Goal: Navigation & Orientation: Find specific page/section

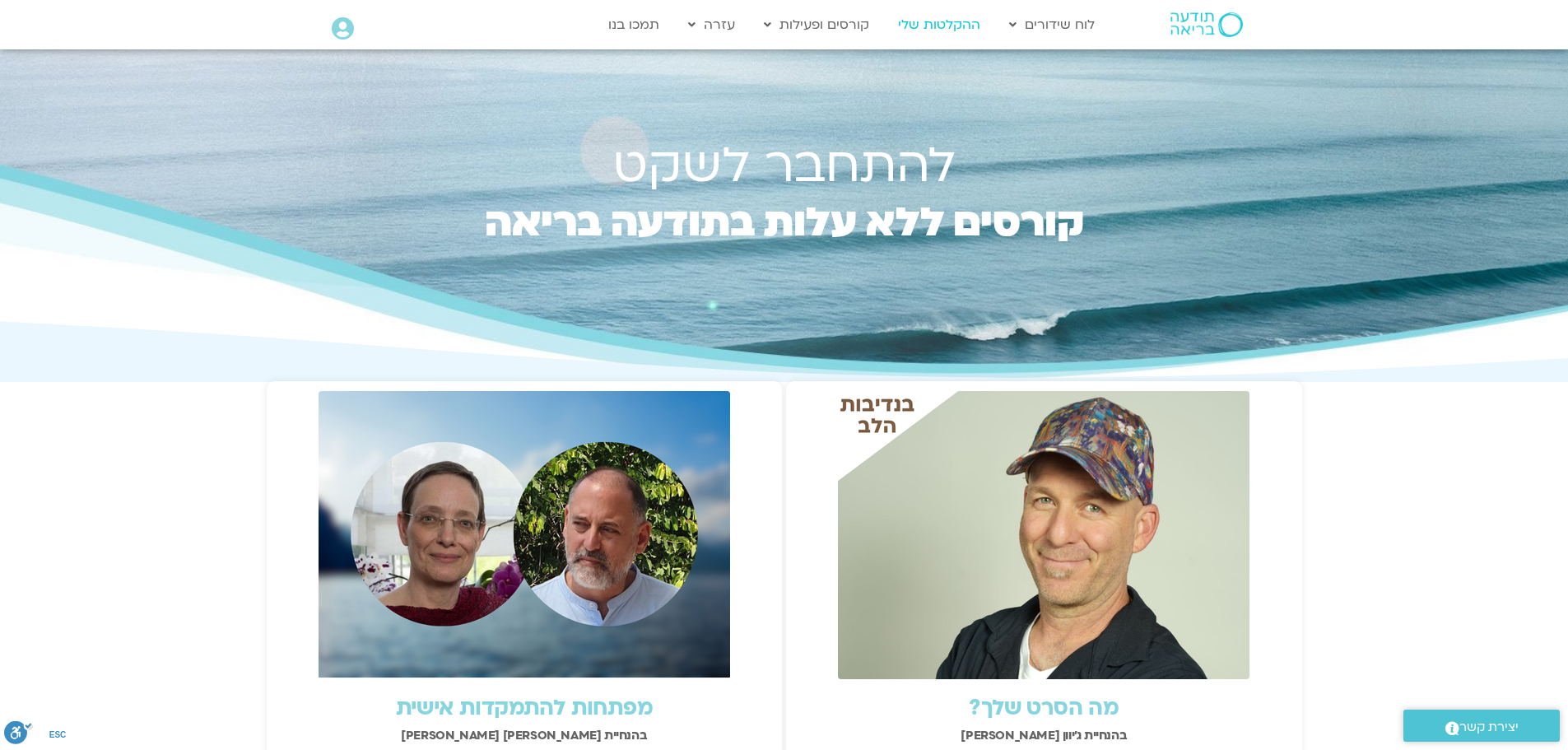
click at [949, 26] on link "ההקלטות שלי" at bounding box center [939, 24] width 99 height 31
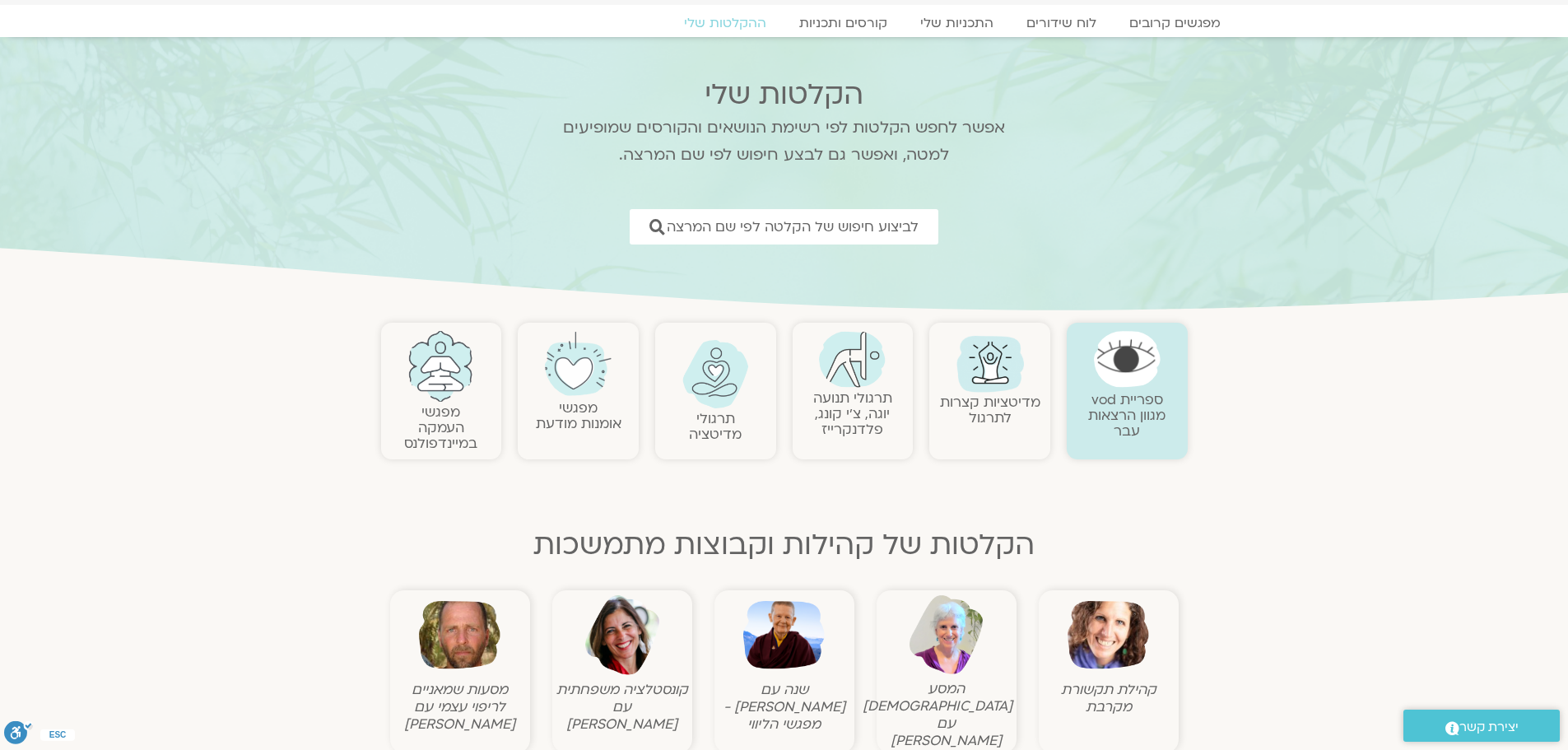
scroll to position [63, 0]
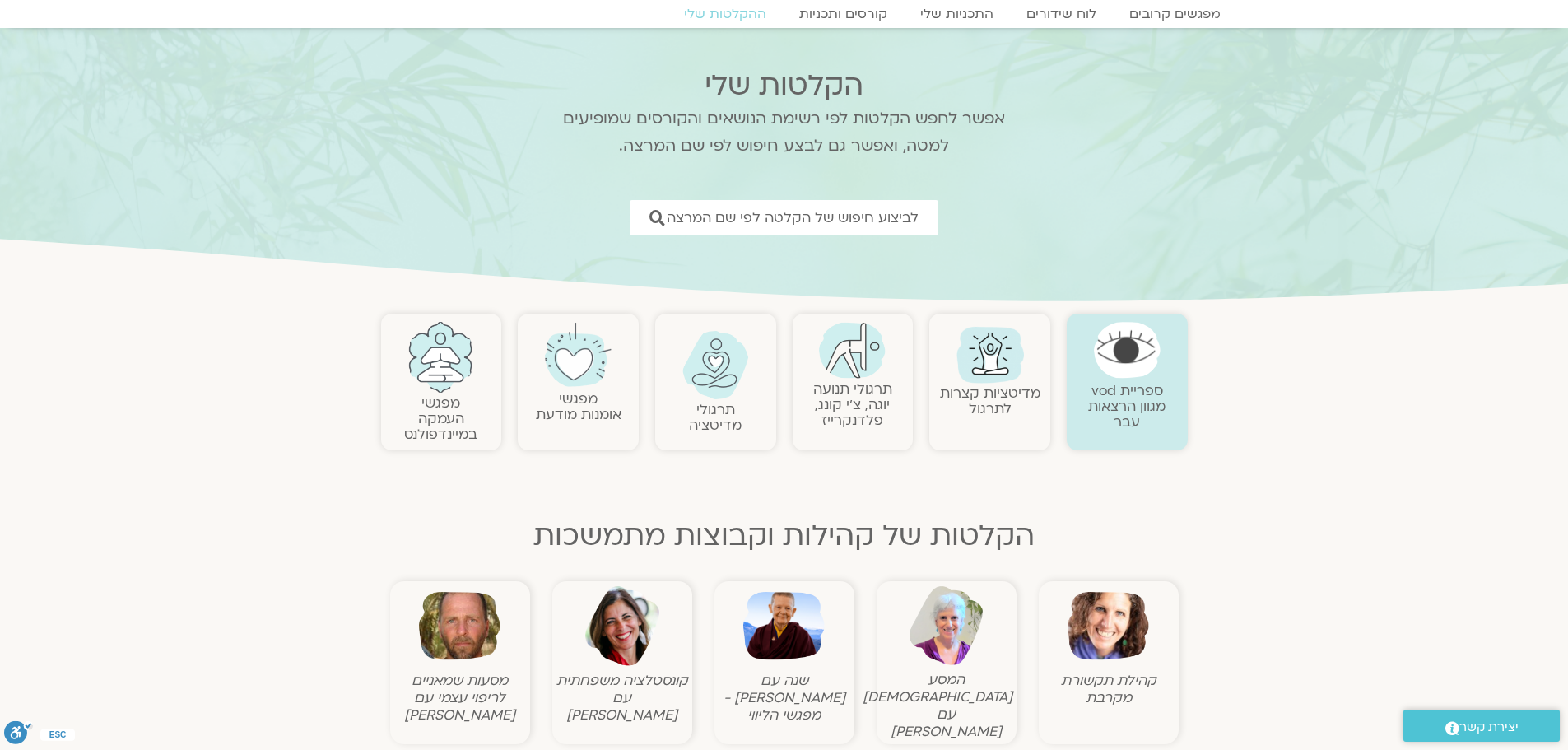
click at [799, 657] on img at bounding box center [784, 626] width 81 height 81
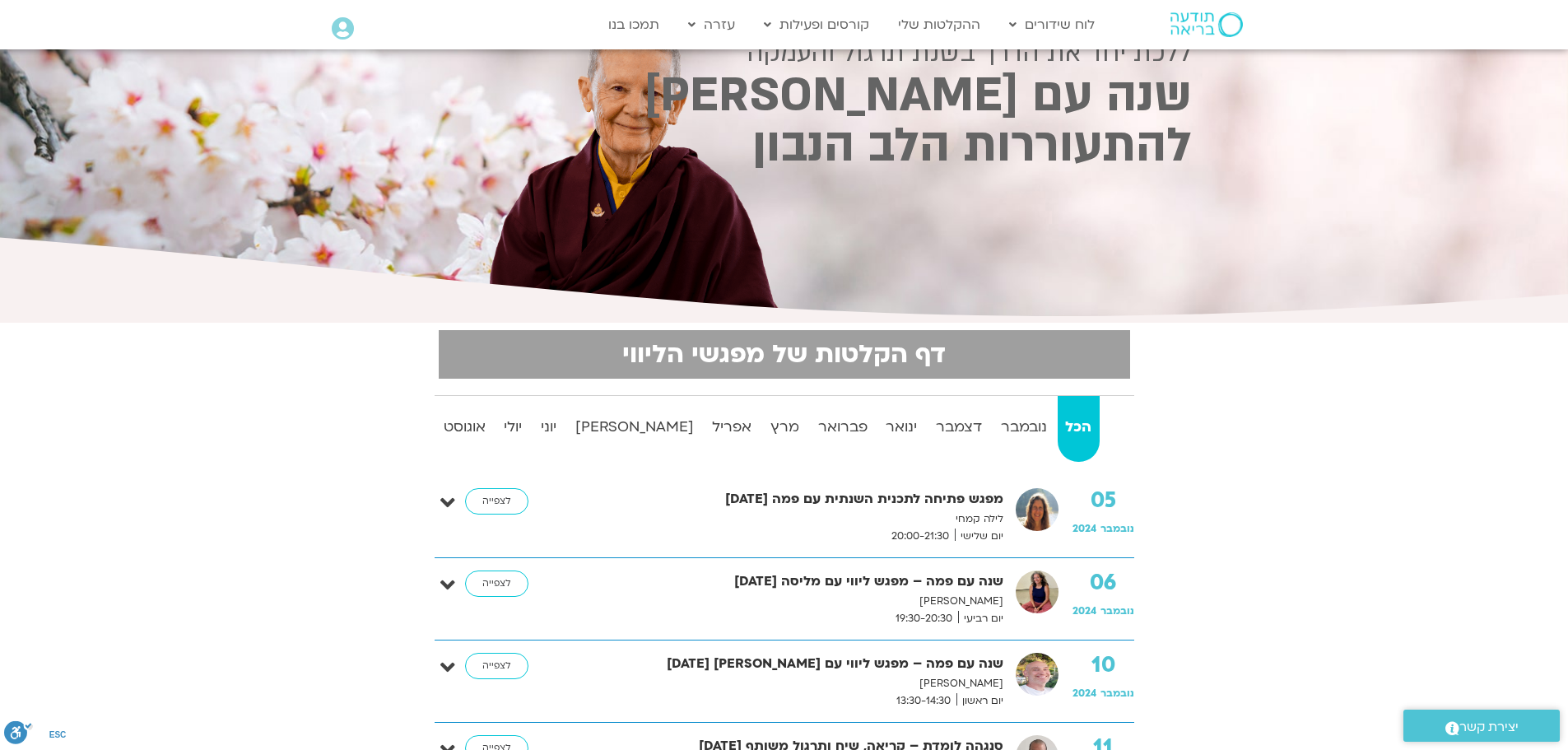
scroll to position [73, 0]
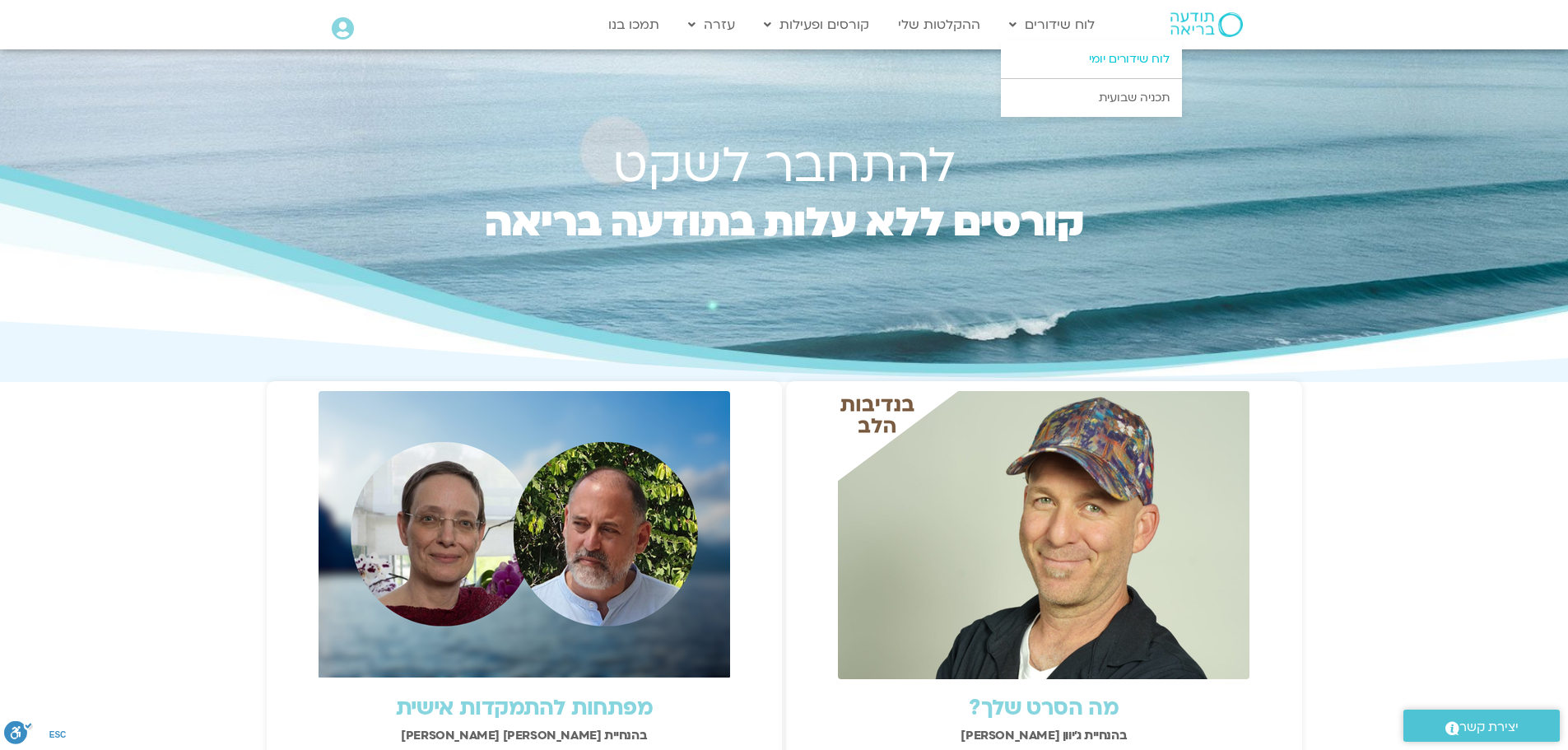
click at [1111, 58] on link "לוח שידורים יומי" at bounding box center [1092, 59] width 181 height 38
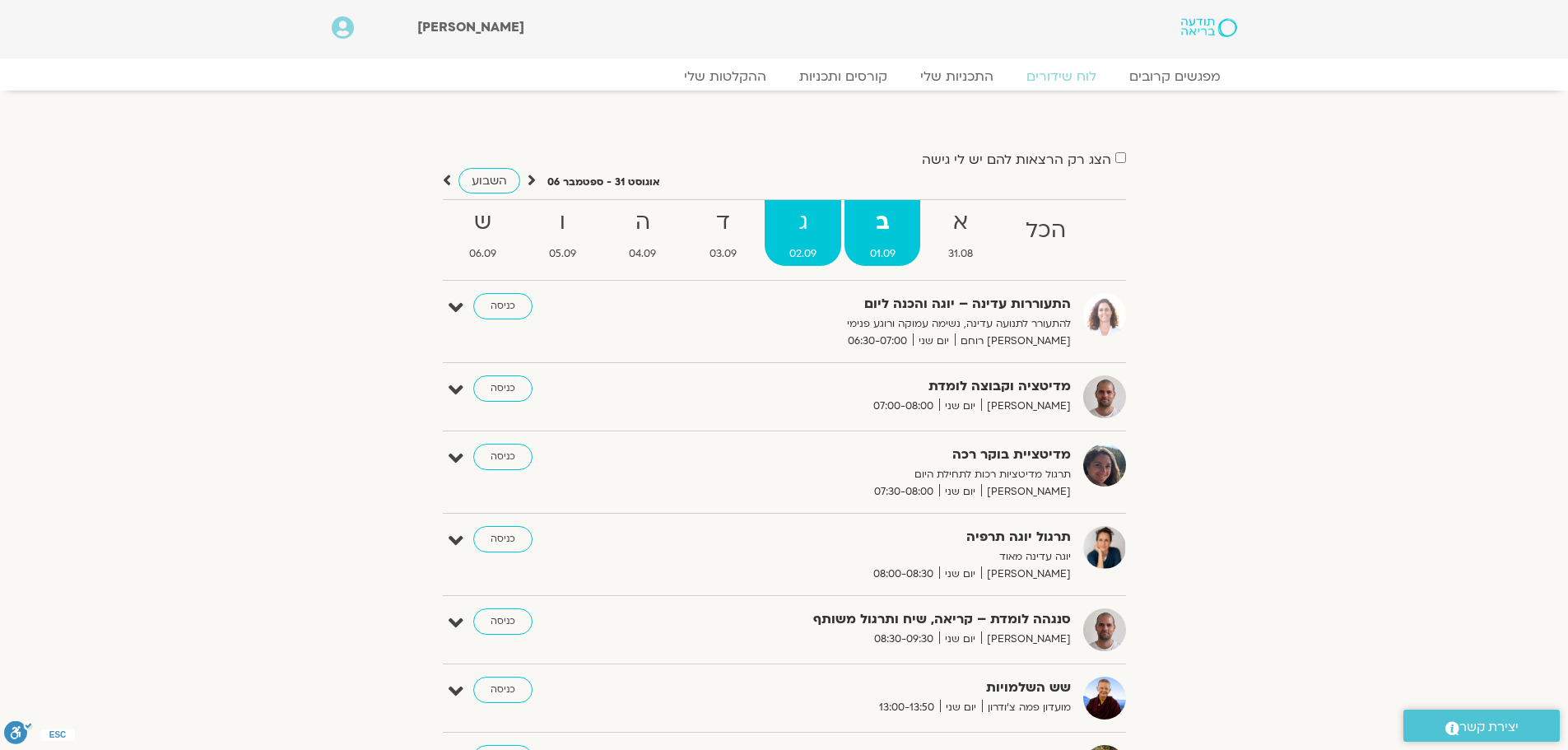
click at [806, 225] on strong "ג" at bounding box center [803, 223] width 77 height 37
